Goal: Transaction & Acquisition: Purchase product/service

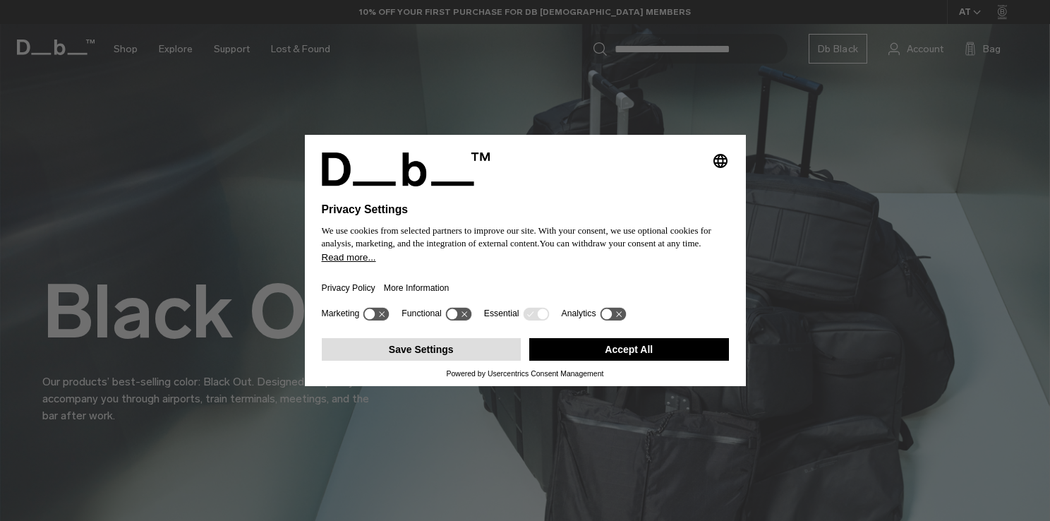
click at [480, 349] on button "Save Settings" at bounding box center [422, 349] width 200 height 23
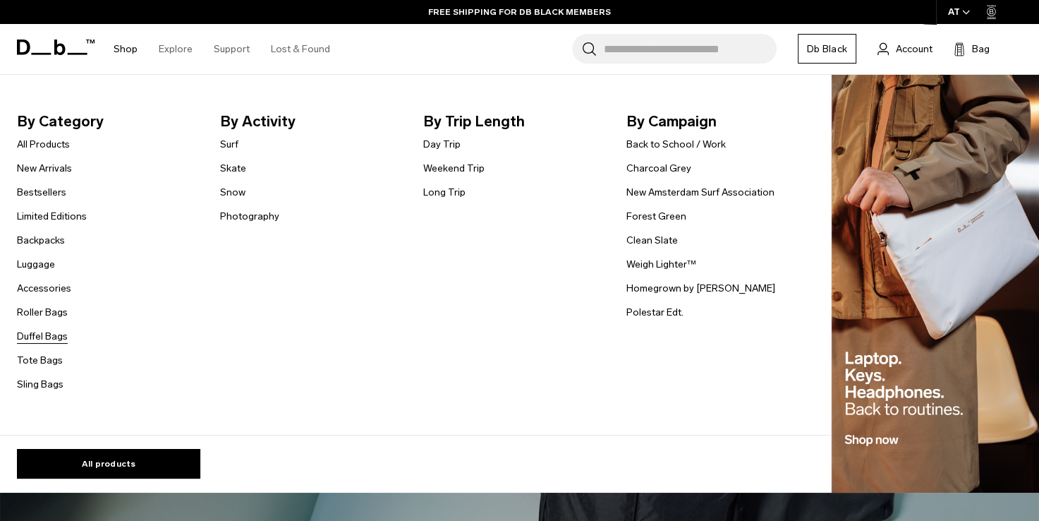
click at [62, 339] on link "Duffel Bags" at bounding box center [42, 336] width 51 height 15
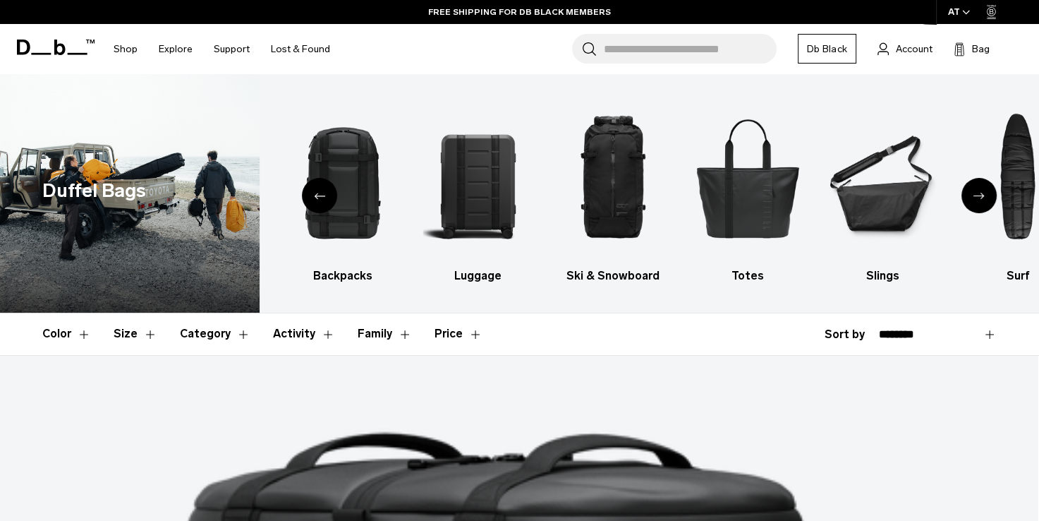
click at [325, 201] on div "Previous slide" at bounding box center [319, 195] width 35 height 35
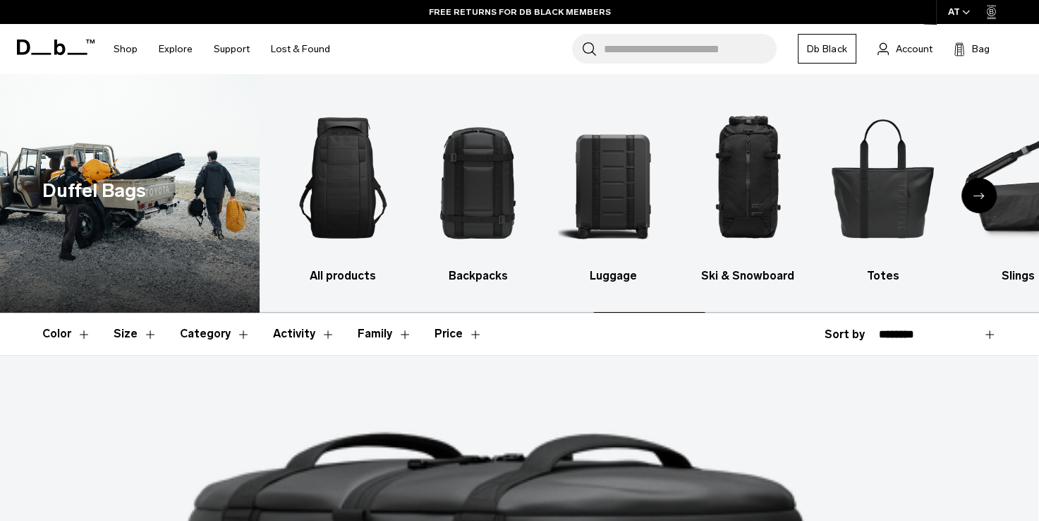
click at [325, 201] on img "1 / 10" at bounding box center [343, 177] width 110 height 165
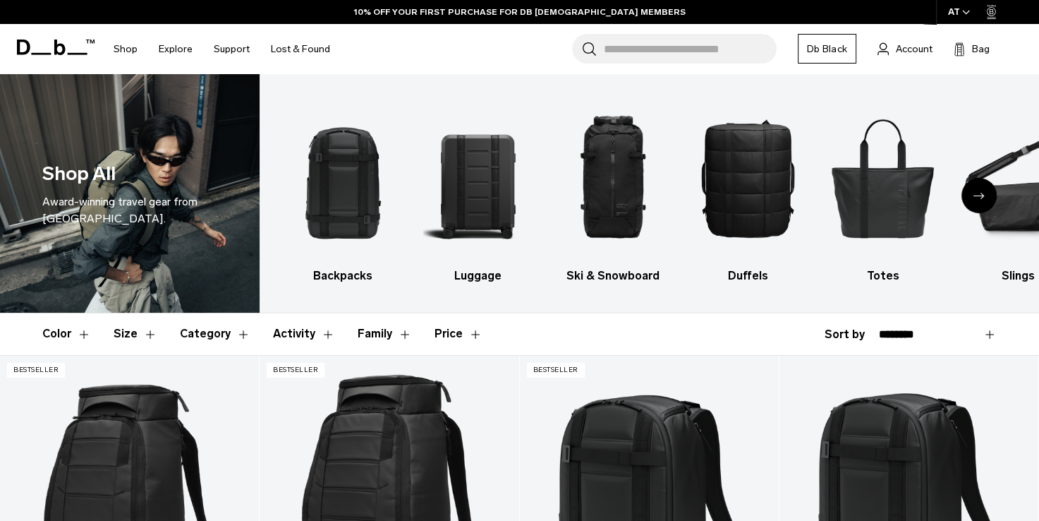
click at [123, 330] on button "Size" at bounding box center [136, 333] width 44 height 41
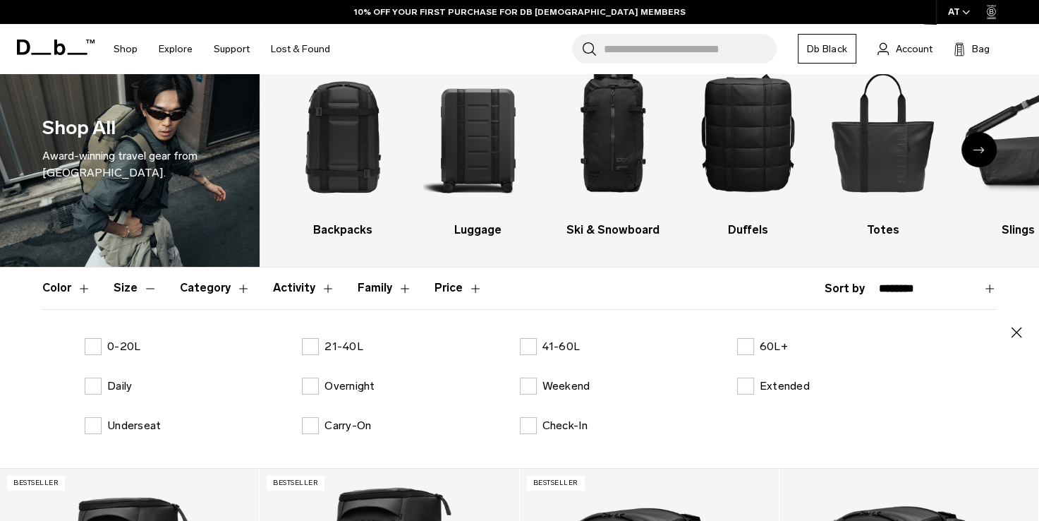
scroll to position [71, 0]
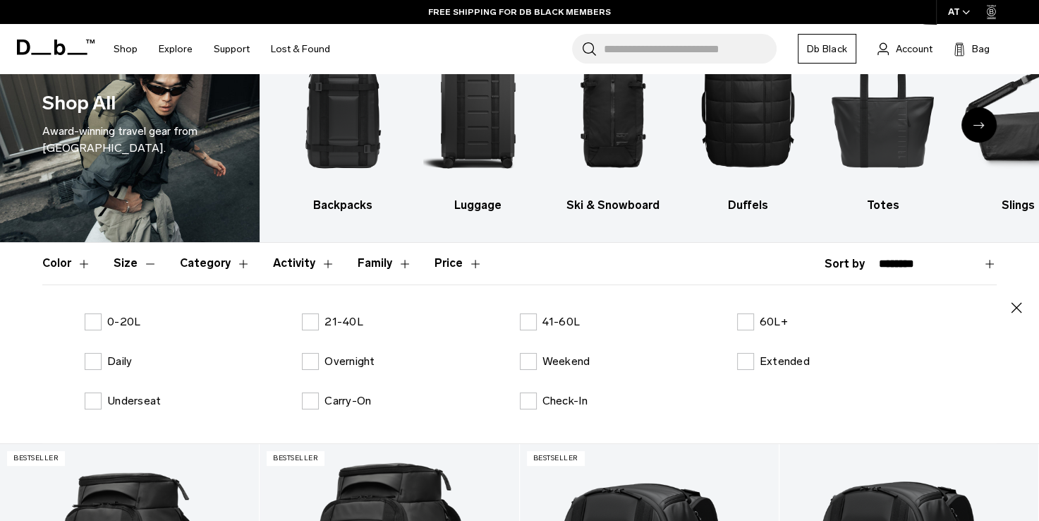
click at [308, 262] on button "Activity" at bounding box center [304, 263] width 62 height 41
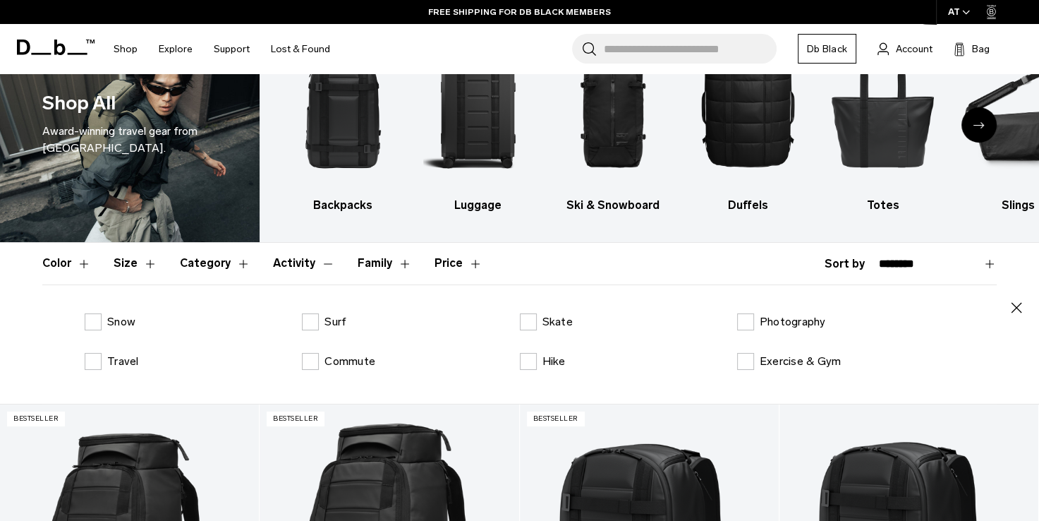
click at [220, 267] on button "Category" at bounding box center [215, 263] width 71 height 41
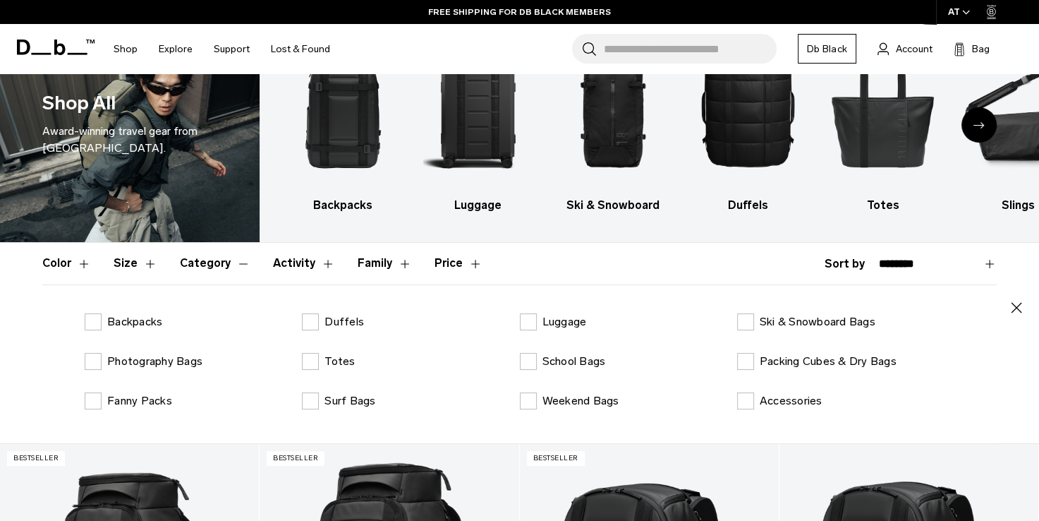
click at [220, 267] on button "Category" at bounding box center [215, 263] width 71 height 41
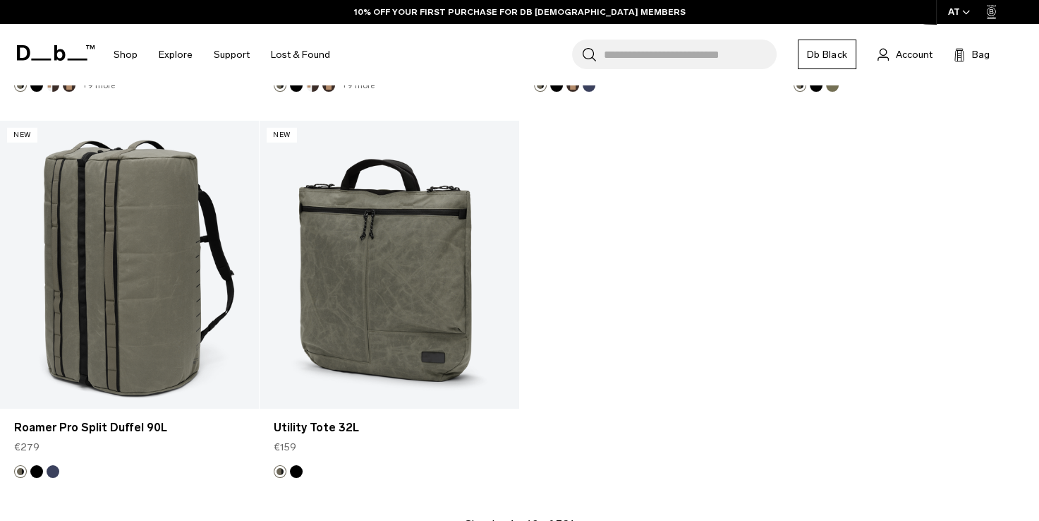
scroll to position [4728, 0]
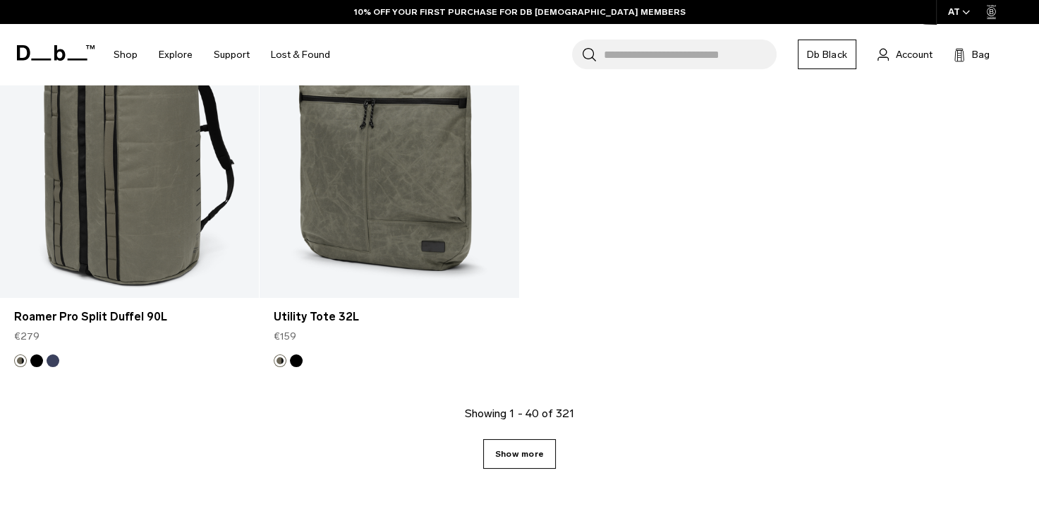
click at [524, 461] on link "Show more" at bounding box center [519, 454] width 73 height 30
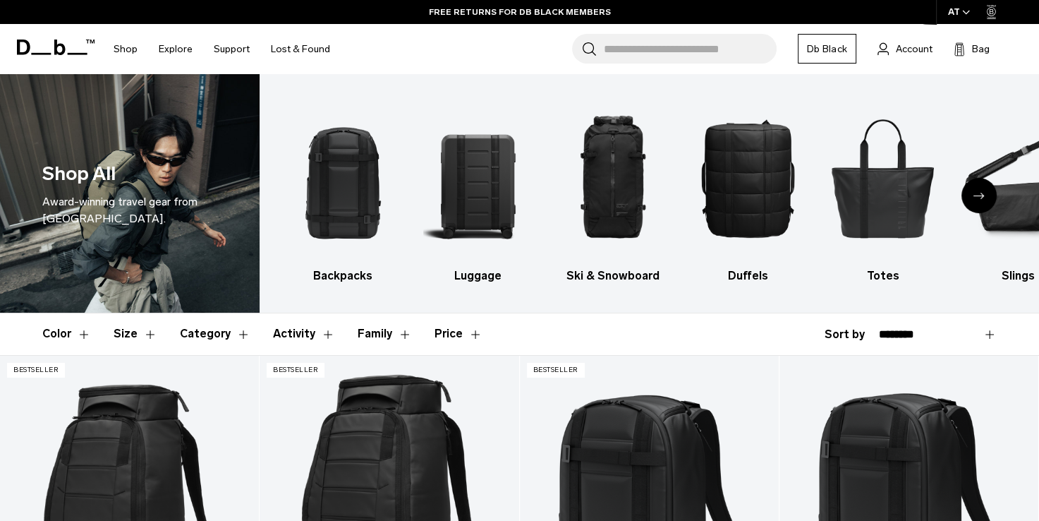
click at [136, 343] on button "Size" at bounding box center [136, 333] width 44 height 41
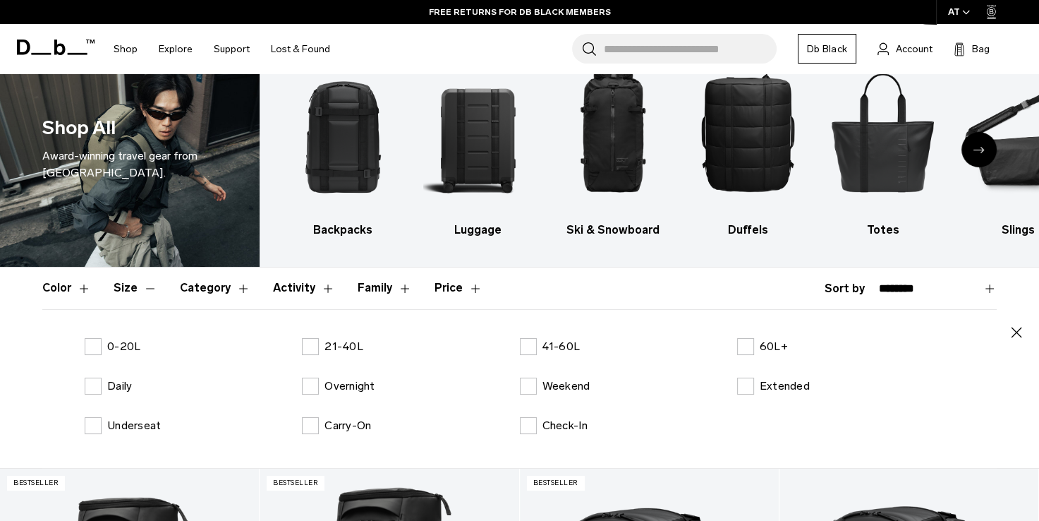
scroll to position [71, 0]
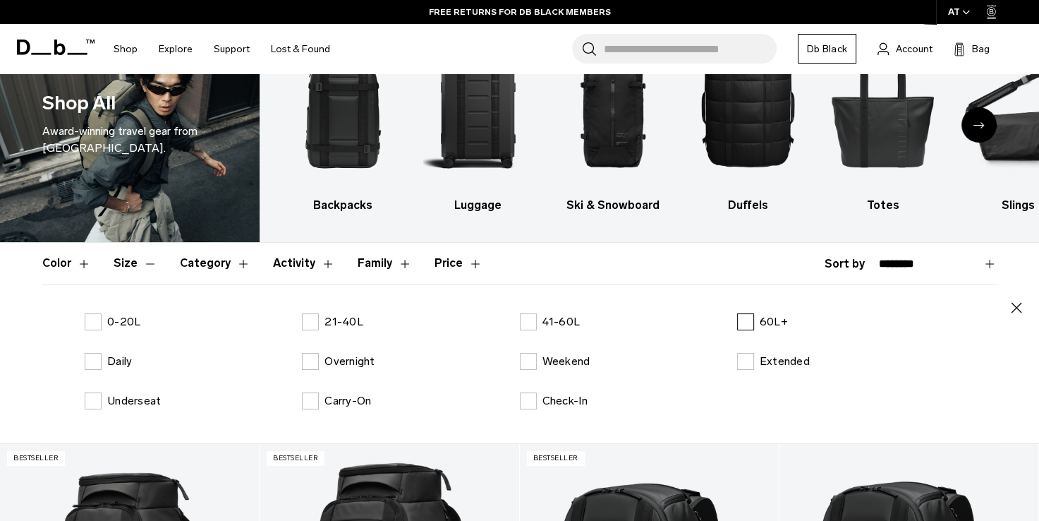
click at [739, 324] on label "60L+" at bounding box center [762, 321] width 51 height 17
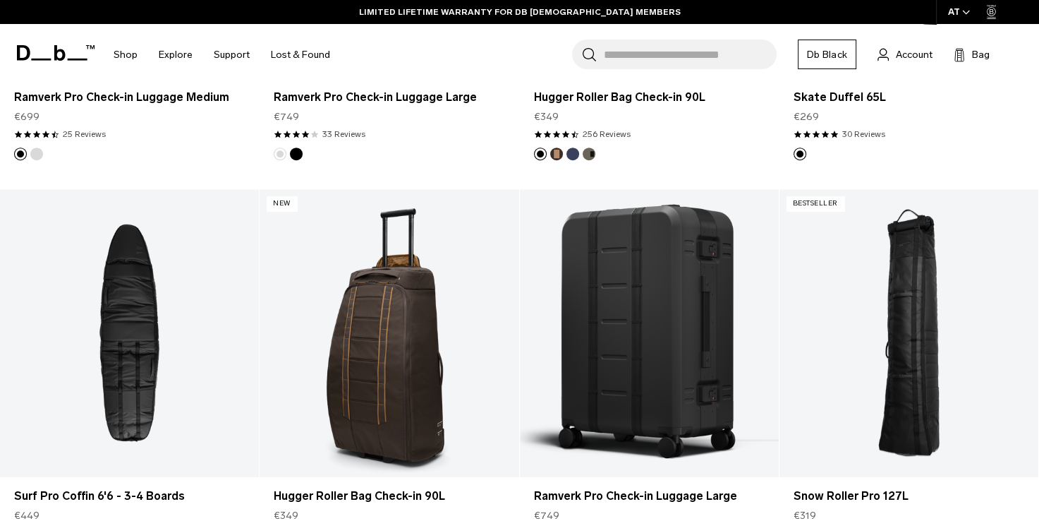
scroll to position [776, 0]
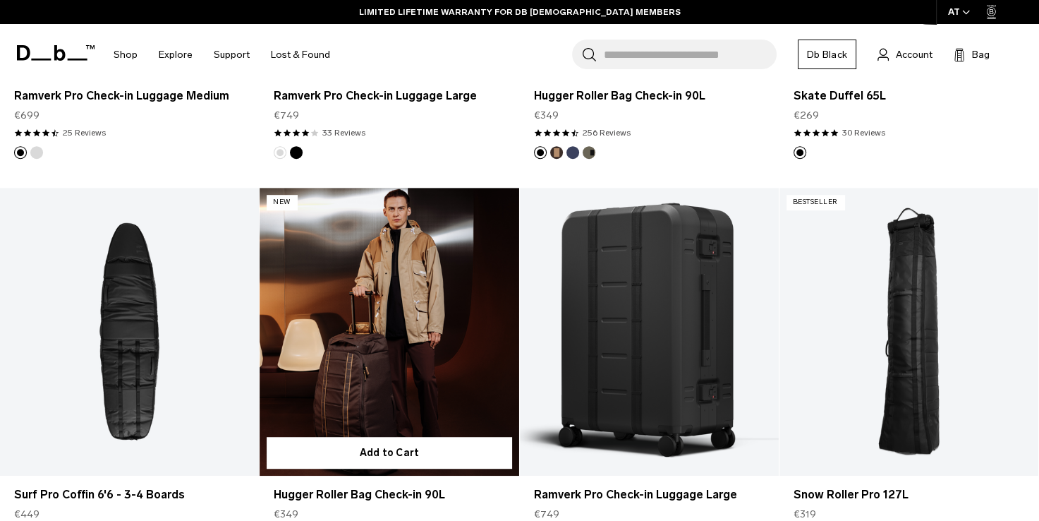
click at [454, 299] on link "Hugger Roller Bag Check-in 90L" at bounding box center [389, 332] width 259 height 288
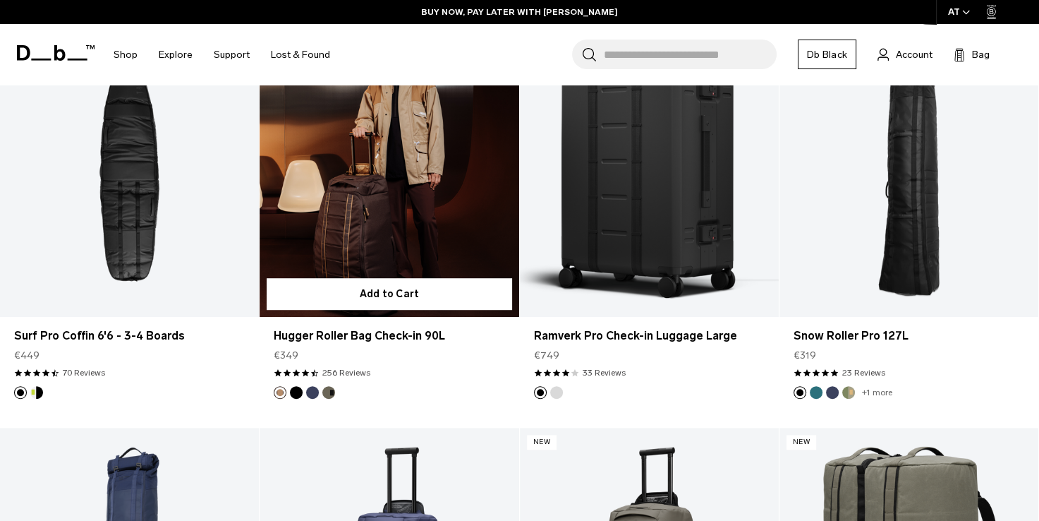
scroll to position [617, 0]
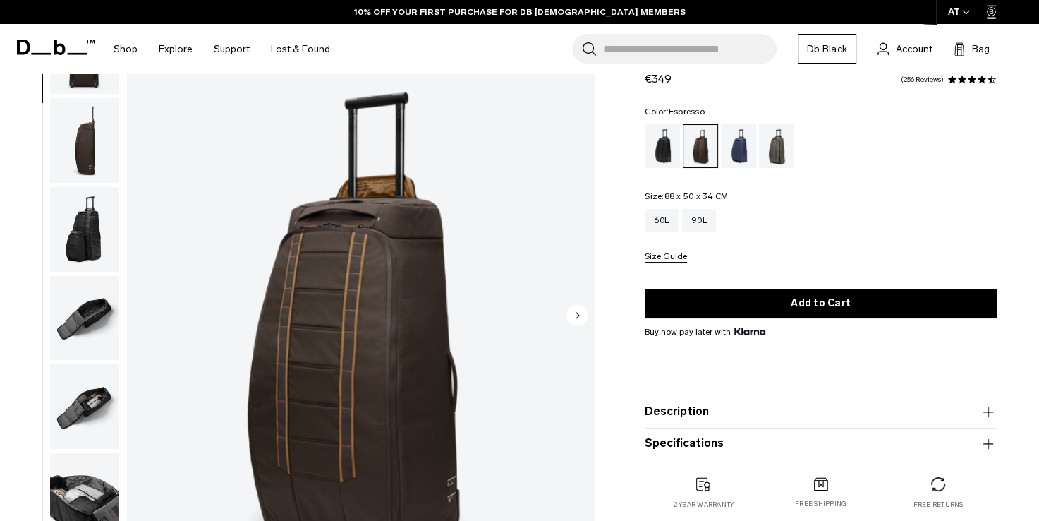
click at [94, 155] on img "button" at bounding box center [84, 140] width 68 height 85
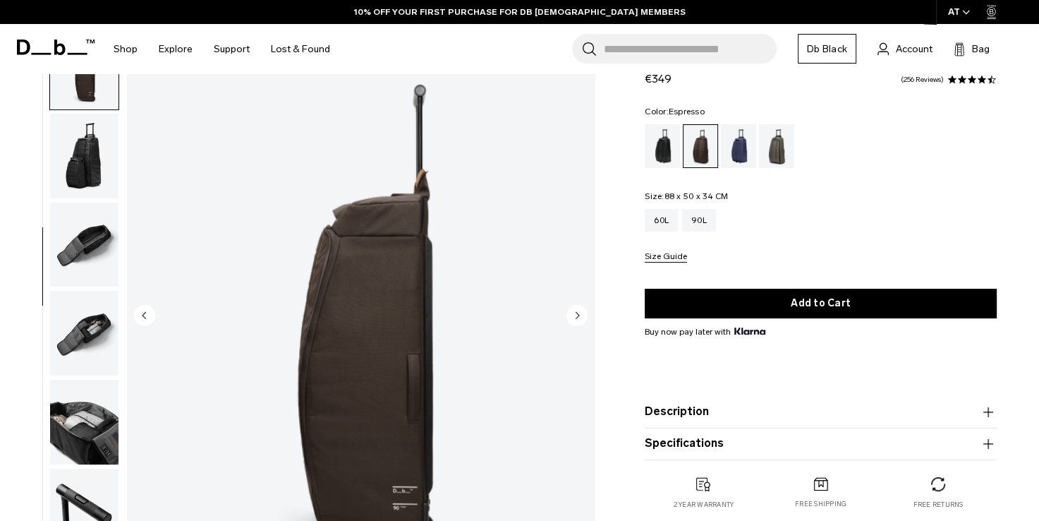
click at [87, 176] on img "button" at bounding box center [84, 156] width 68 height 85
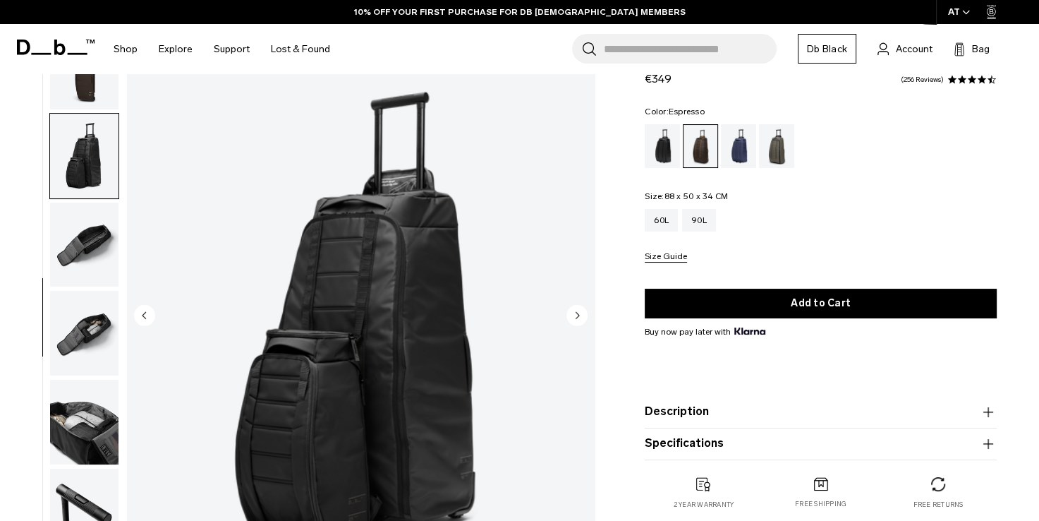
scroll to position [390, 0]
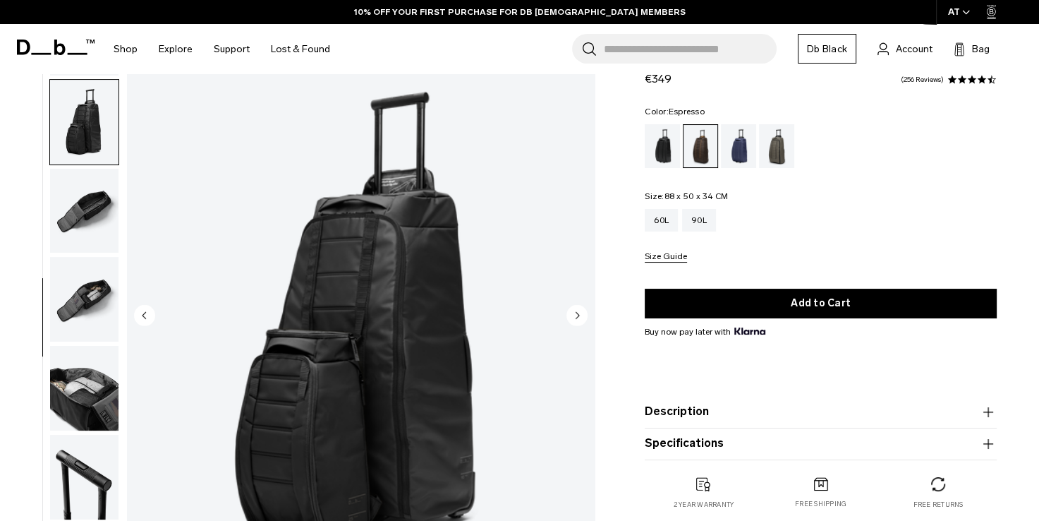
click at [92, 218] on img "button" at bounding box center [84, 211] width 68 height 85
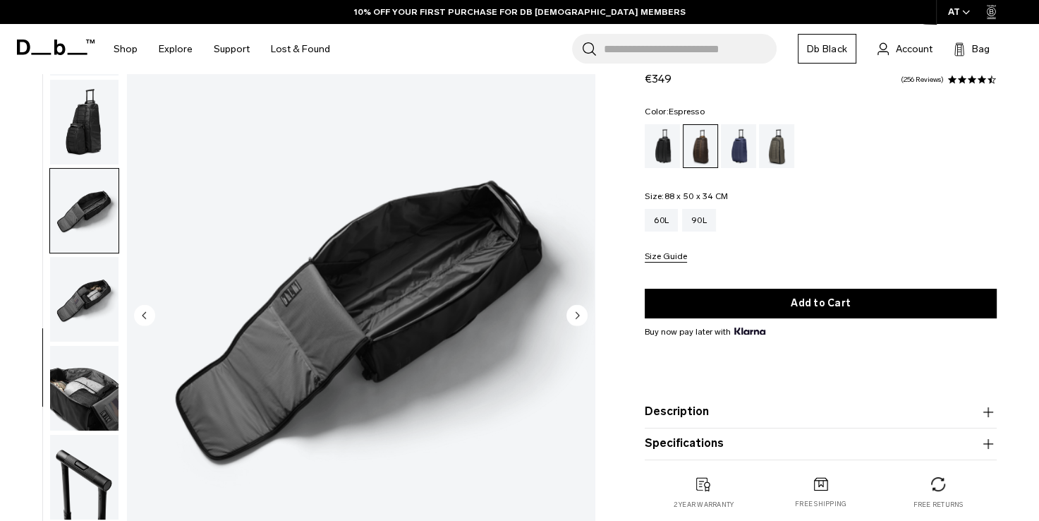
click at [87, 251] on img "button" at bounding box center [84, 211] width 68 height 85
click at [111, 295] on img "button" at bounding box center [84, 299] width 68 height 85
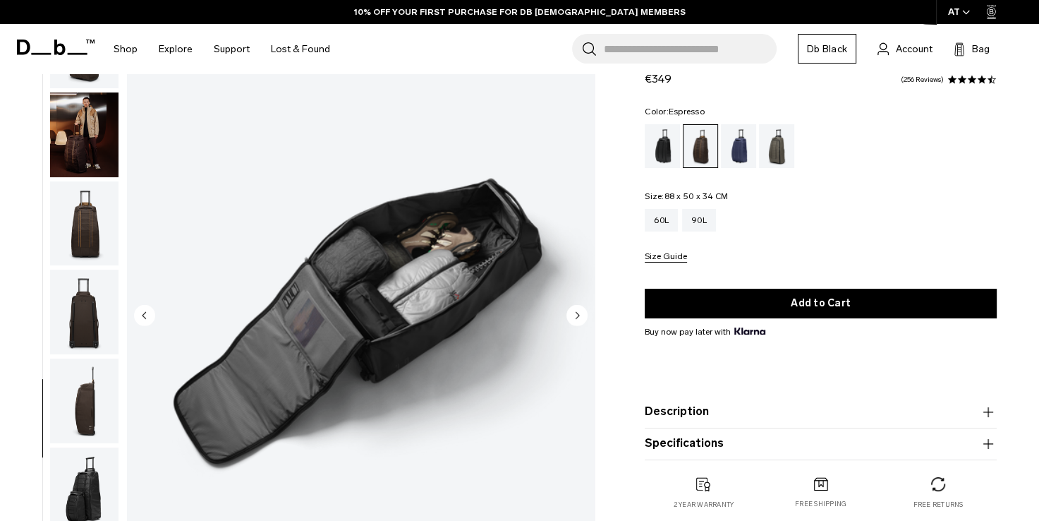
scroll to position [0, 0]
